Goal: Task Accomplishment & Management: Manage account settings

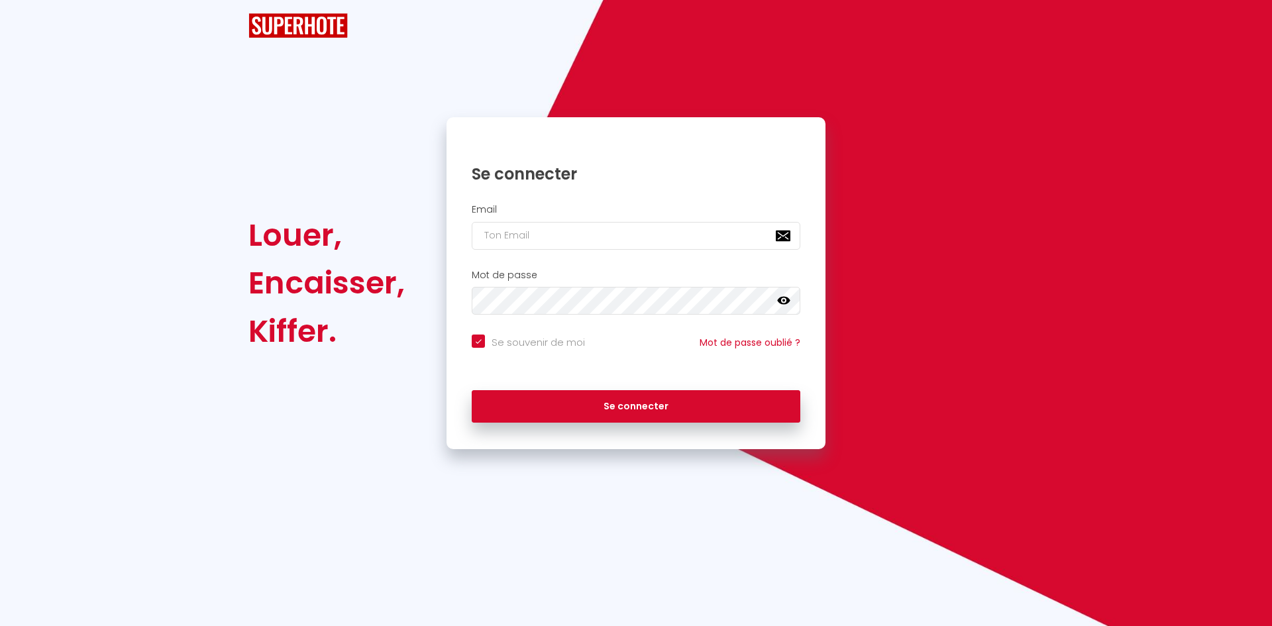
checkbox input "true"
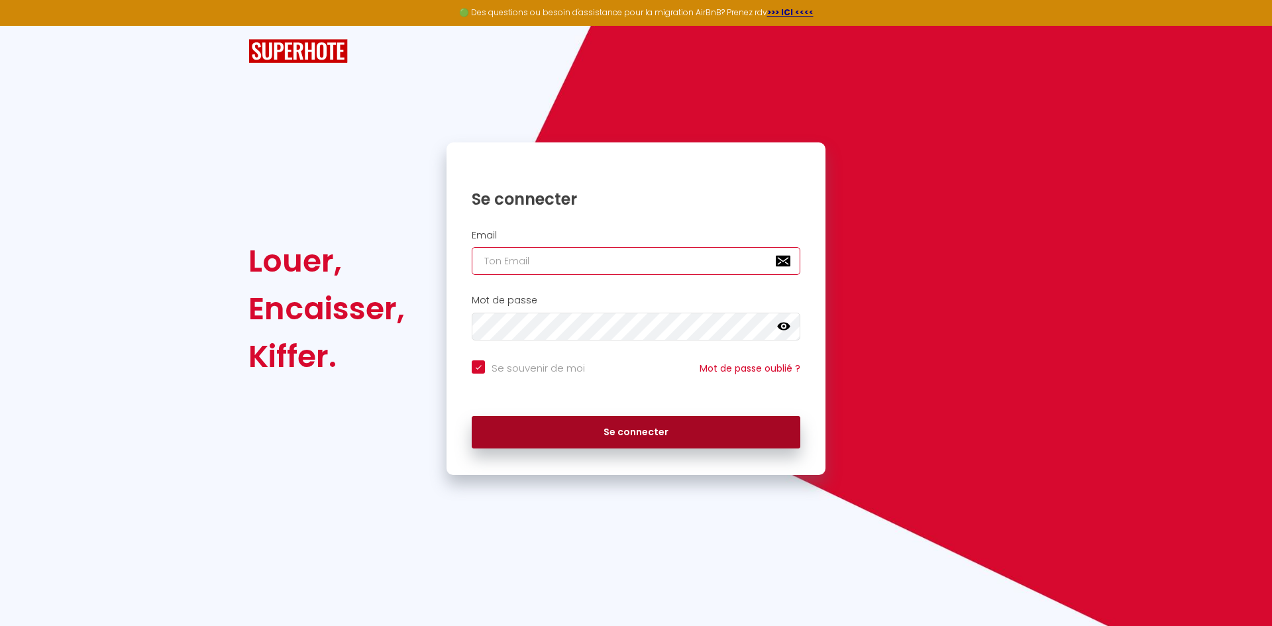
type input "[EMAIL_ADDRESS][DOMAIN_NAME]"
click at [670, 430] on button "Se connecter" at bounding box center [636, 432] width 328 height 33
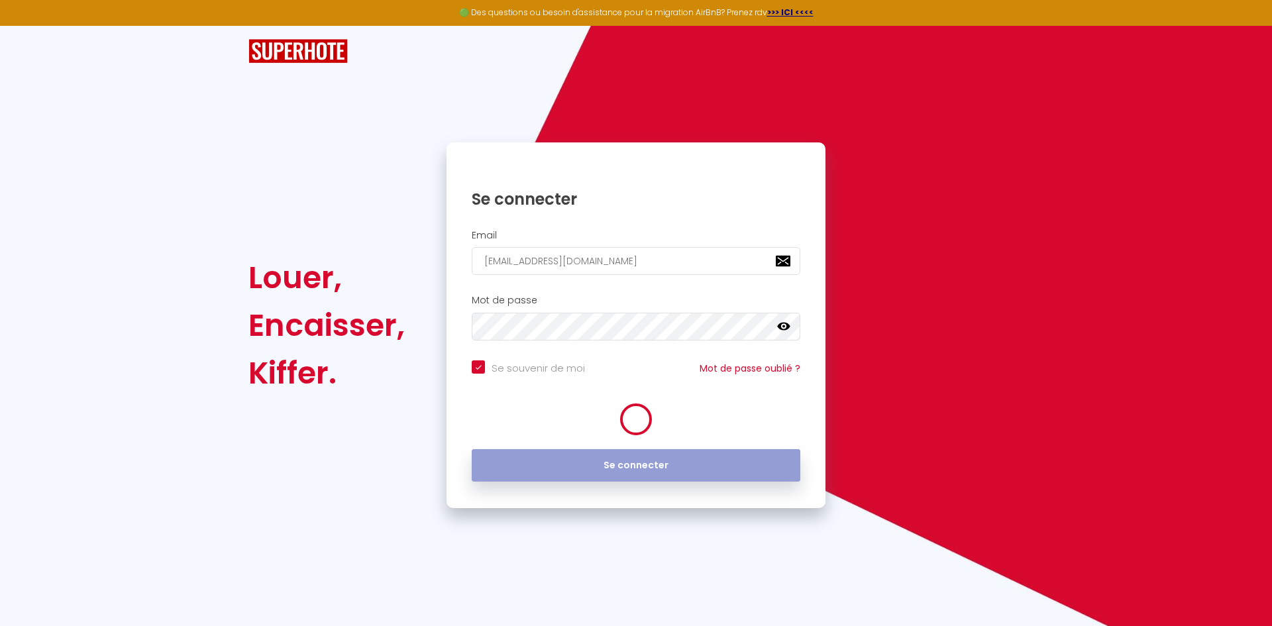
checkbox input "true"
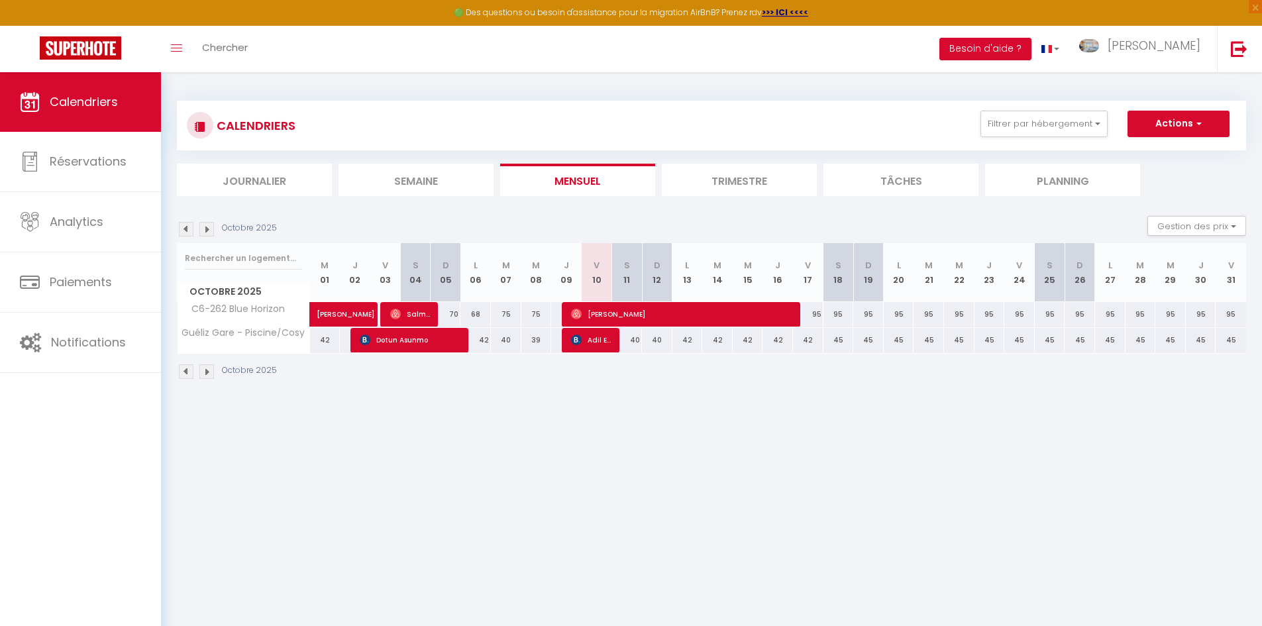
click at [187, 376] on img at bounding box center [186, 371] width 15 height 15
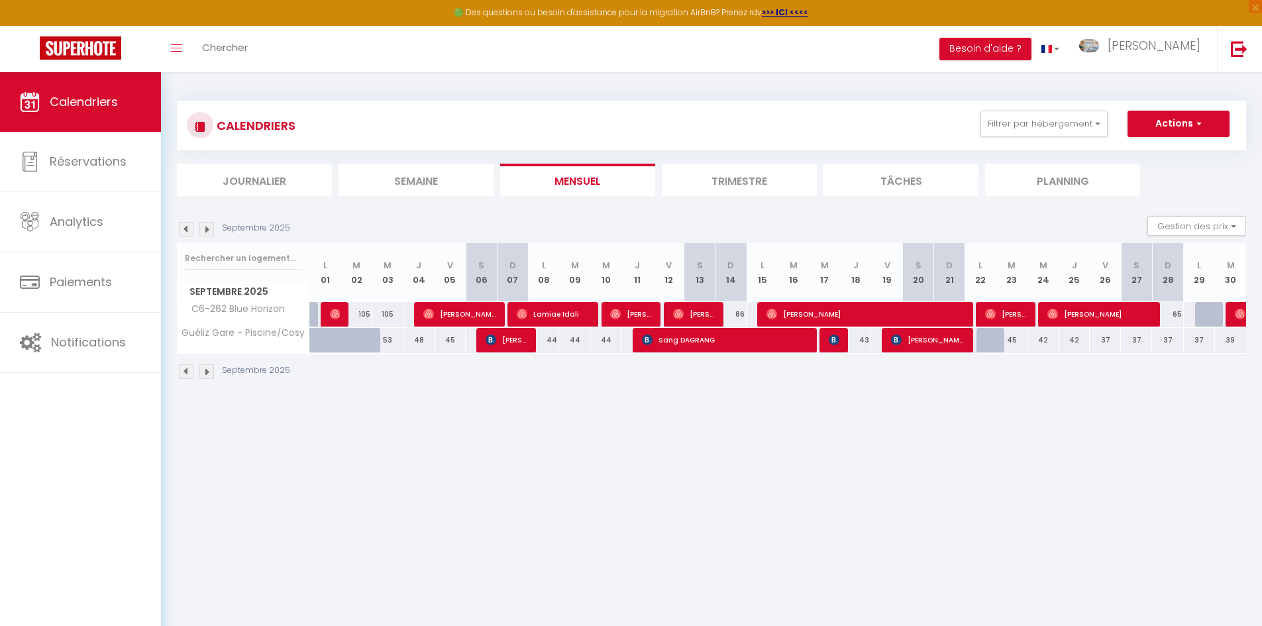
click at [207, 372] on img at bounding box center [206, 371] width 15 height 15
